Goal: Use online tool/utility

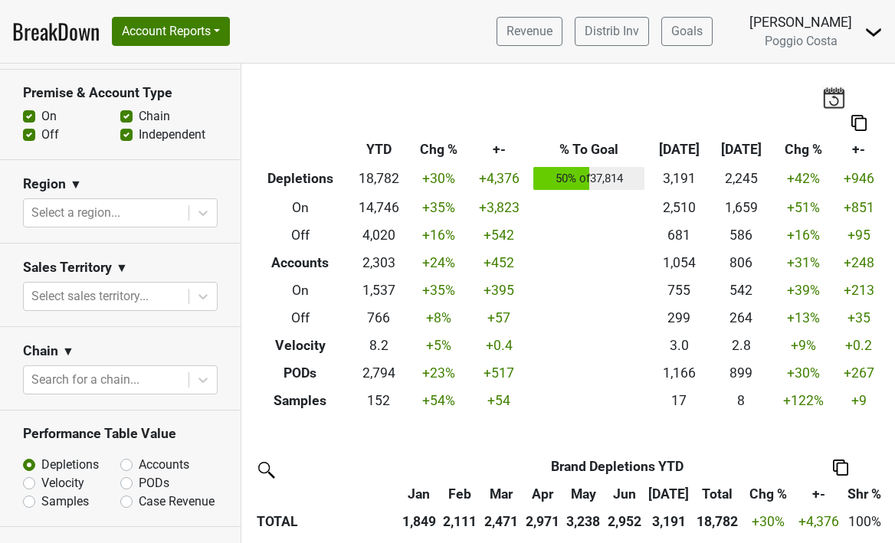
scroll to position [546, 0]
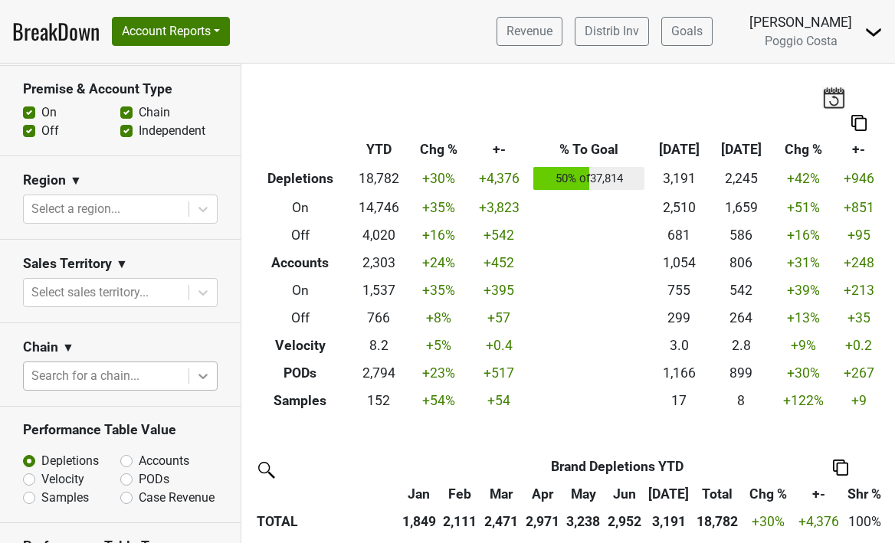
click at [196, 375] on icon at bounding box center [202, 376] width 15 height 15
click at [123, 379] on div at bounding box center [105, 375] width 149 height 21
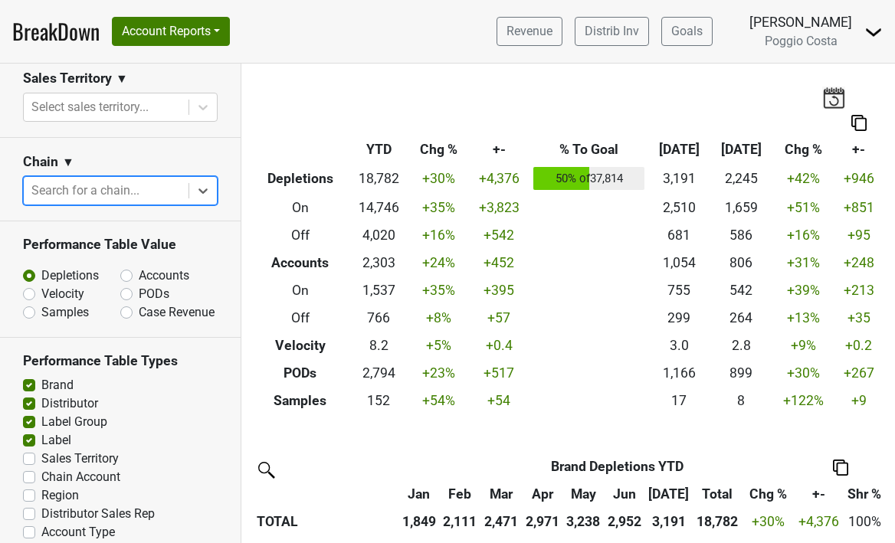
scroll to position [764, 0]
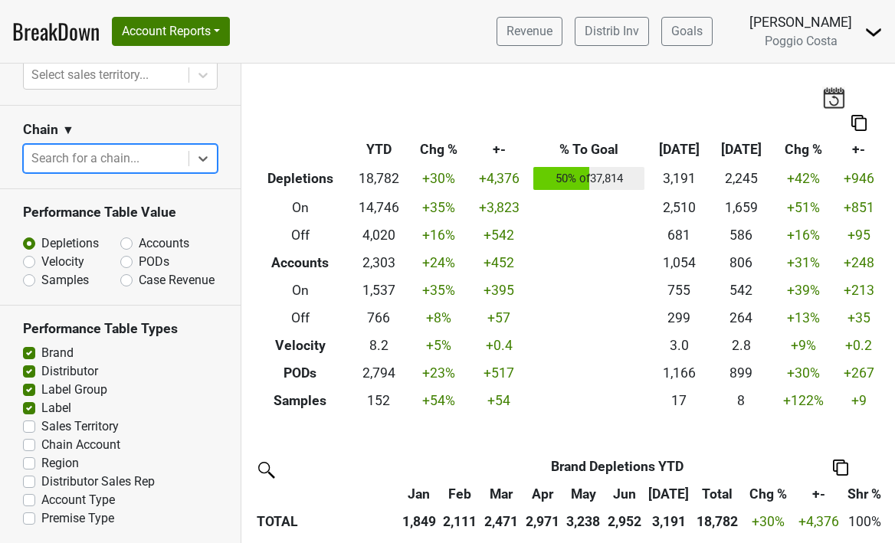
click at [41, 443] on label "Chain Account" at bounding box center [80, 445] width 79 height 18
click at [30, 443] on input "Chain Account" at bounding box center [29, 443] width 12 height 15
checkbox input "true"
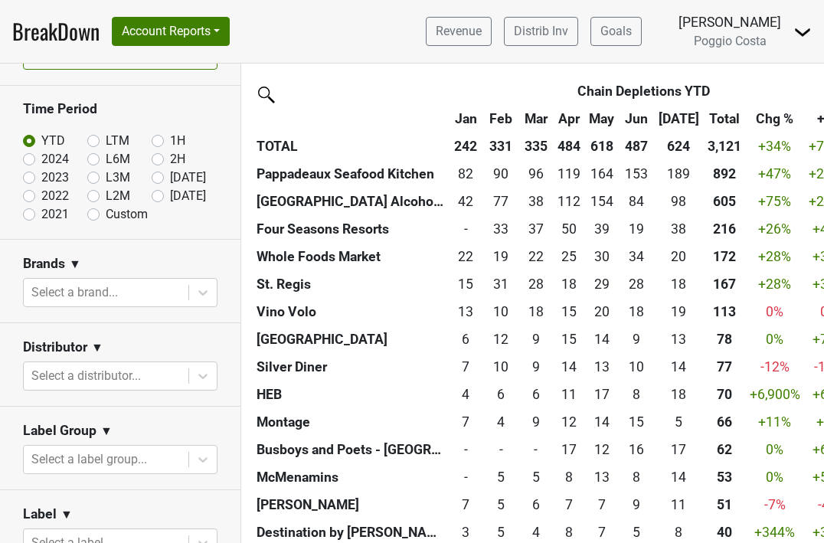
scroll to position [0, 0]
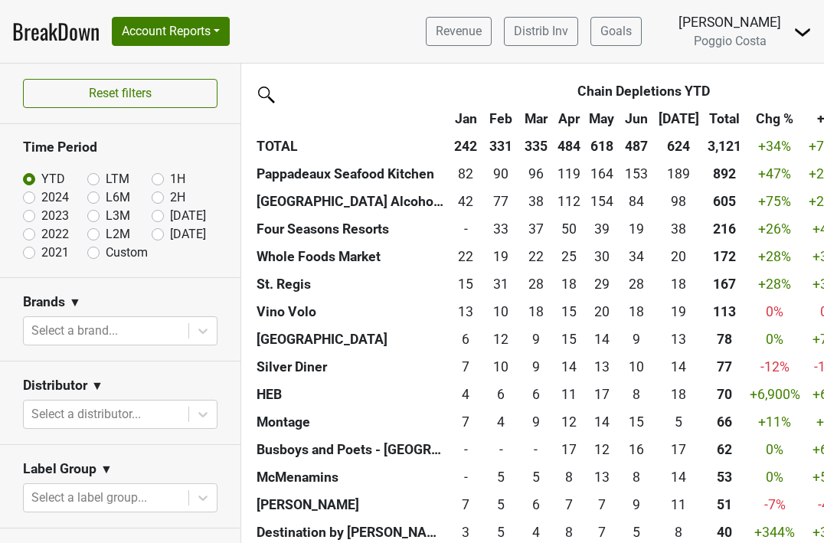
click at [106, 252] on label "Custom" at bounding box center [127, 253] width 42 height 18
click at [92, 252] on input "Custom" at bounding box center [117, 251] width 61 height 15
radio input "true"
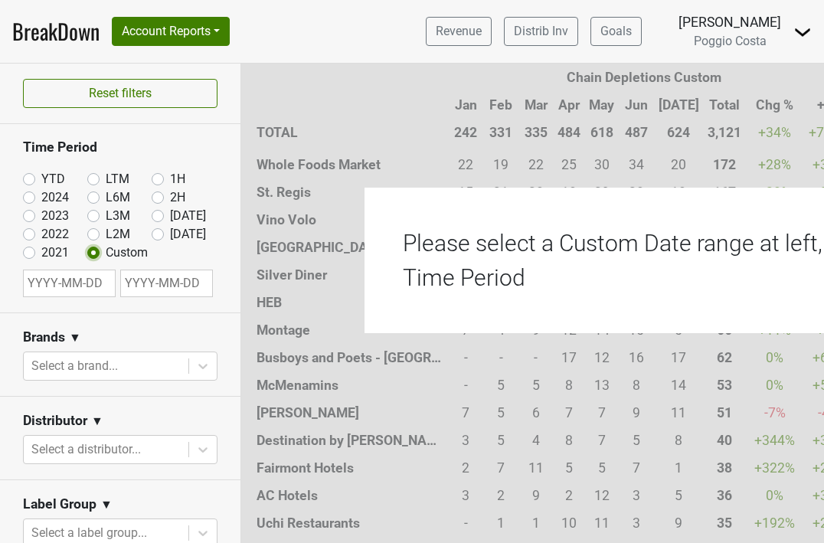
scroll to position [2290, 0]
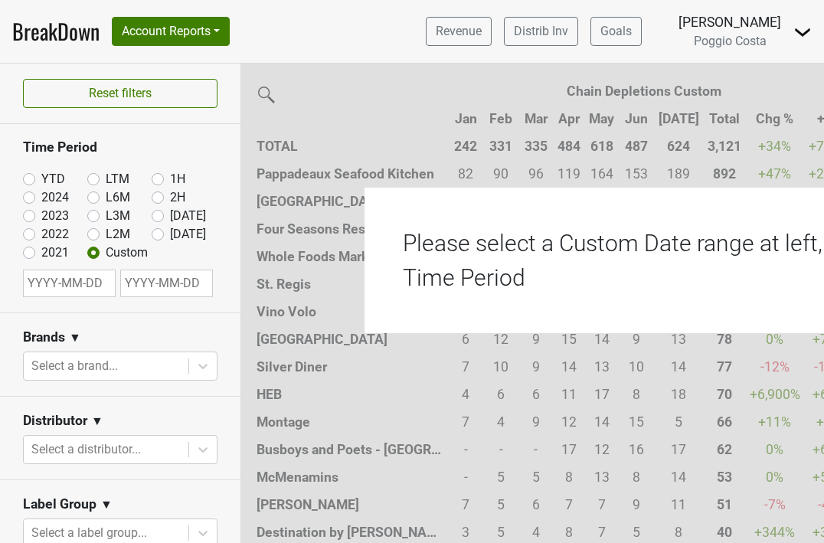
select select "7"
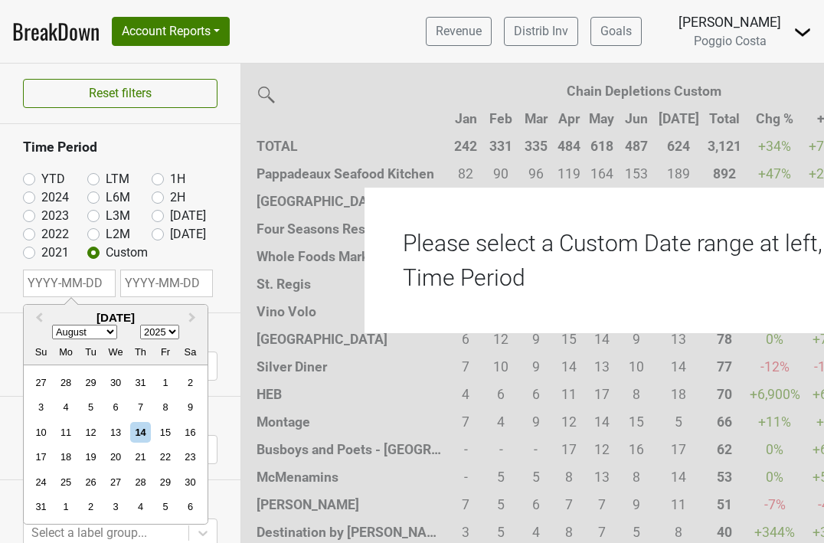
click at [83, 278] on input "text" at bounding box center [69, 284] width 93 height 28
click at [169, 330] on select "1900 1901 1902 1903 1904 1905 1906 1907 1908 1909 1910 1911 1912 1913 1914 1915…" at bounding box center [159, 333] width 39 height 15
select select "2024"
click at [113, 332] on select "January February March April May June July August September October November De…" at bounding box center [84, 333] width 65 height 15
select select "0"
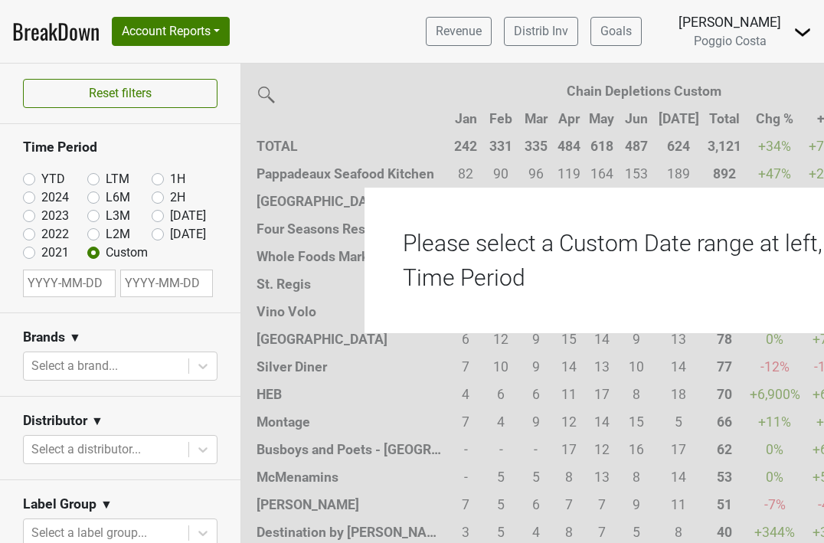
click at [228, 368] on section "Brands ▼ Select a brand..." at bounding box center [120, 355] width 241 height 84
select select "7"
select select "2025"
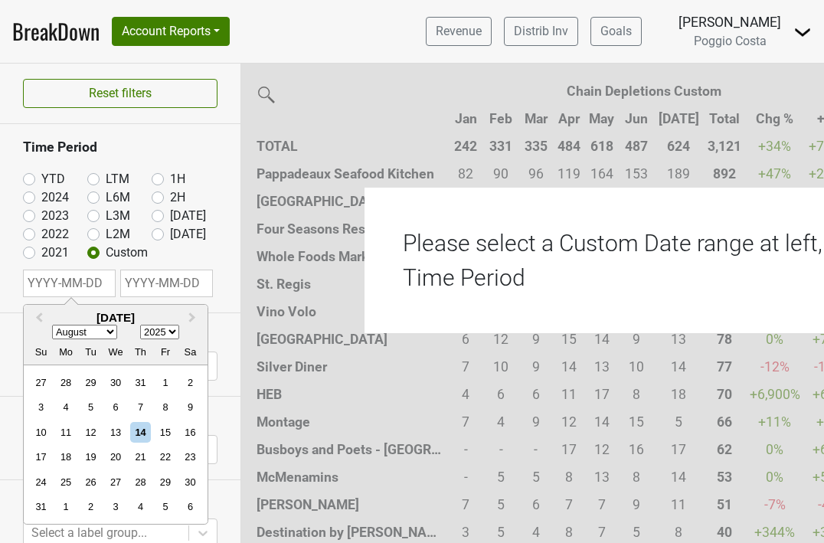
click at [100, 284] on input "text" at bounding box center [69, 284] width 93 height 28
click at [110, 329] on select "January February March April May June July August September October November De…" at bounding box center [84, 333] width 65 height 15
select select "0"
click at [172, 329] on select "1900 1901 1902 1903 1904 1905 1906 1907 1908 1909 1910 1911 1912 1913 1914 1915…" at bounding box center [159, 333] width 39 height 15
select select "2024"
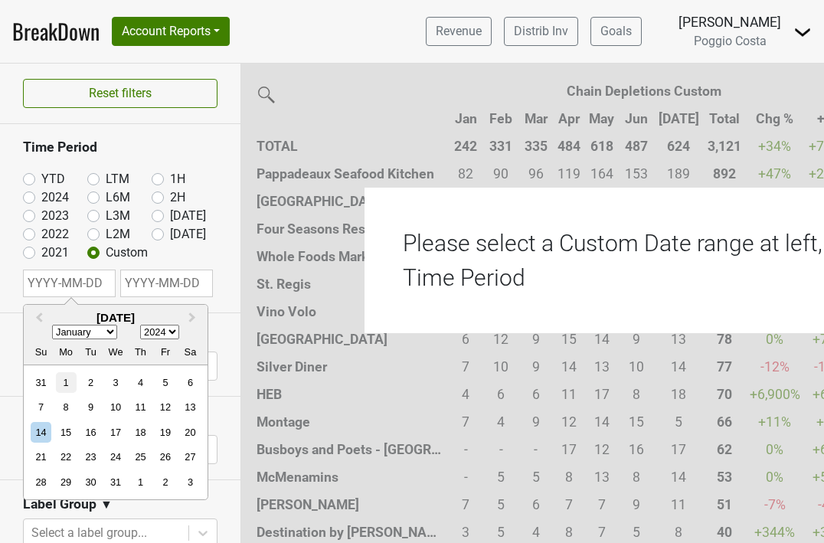
click at [60, 380] on div "1" at bounding box center [66, 382] width 21 height 21
type input "[DATE]"
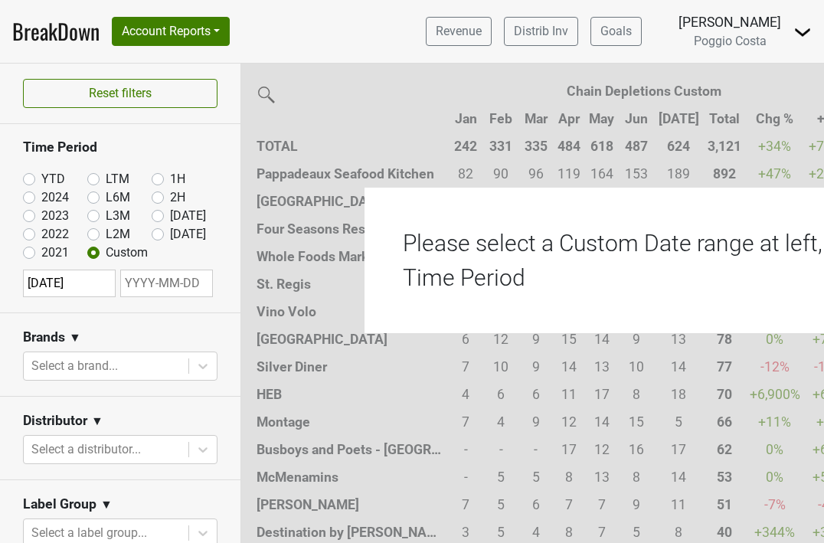
click at [162, 286] on input "text" at bounding box center [166, 284] width 93 height 28
select select "7"
select select "2025"
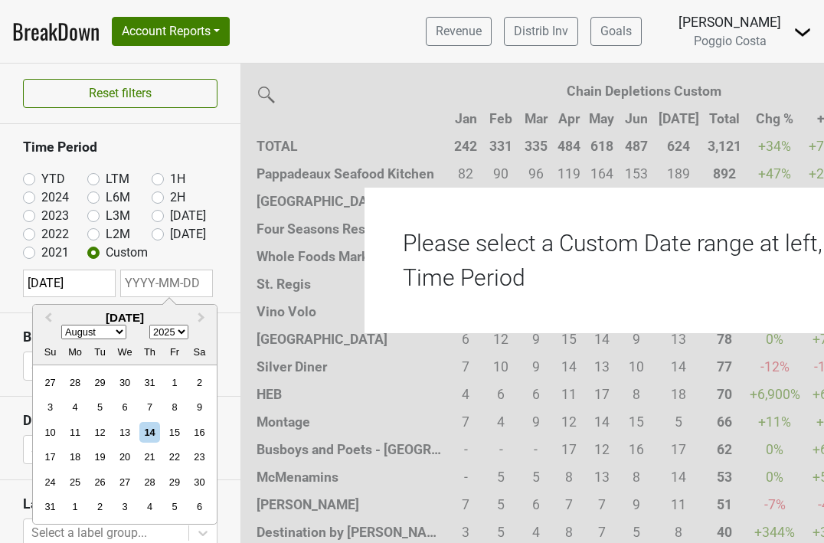
click at [120, 329] on select "January February March April May June July August September October November De…" at bounding box center [93, 333] width 65 height 15
select select "11"
click at [182, 332] on select "2024 2025 2026 2027 2028 2029 2030 2031 2032 2033 2034 2035 2036 2037 2038 2039…" at bounding box center [168, 333] width 39 height 15
select select "2024"
click at [96, 484] on div "31" at bounding box center [100, 482] width 21 height 21
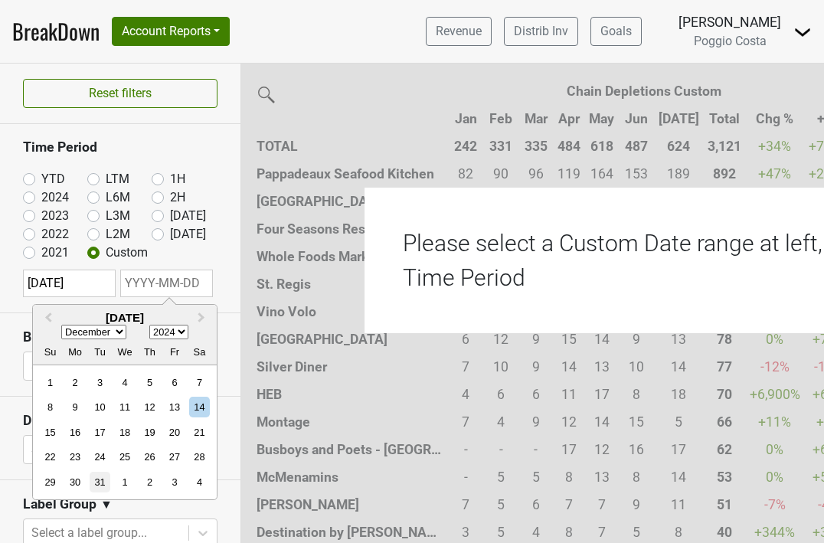
type input "[DATE]"
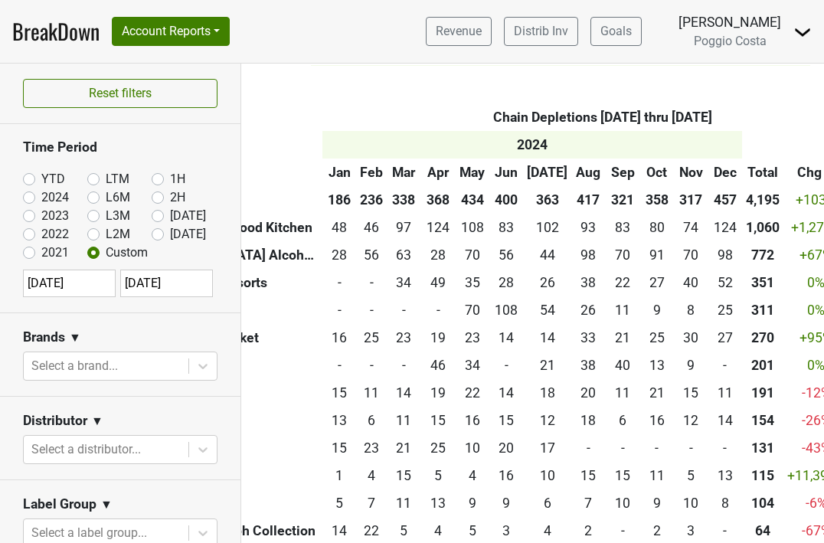
scroll to position [2347, 136]
